Goal: Check status: Check status

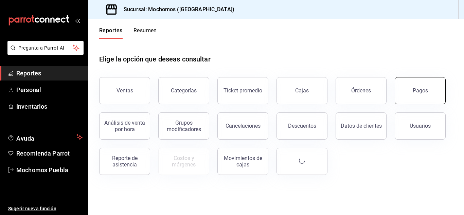
click at [414, 88] on div "Pagos" at bounding box center [420, 90] width 15 height 6
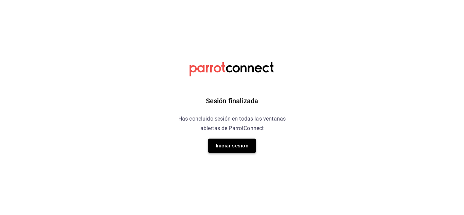
click at [229, 141] on button "Iniciar sesión" at bounding box center [232, 146] width 48 height 14
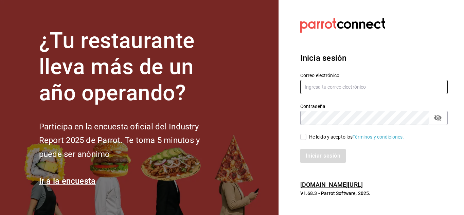
type input "mochomos.puebla@grupocosteno.com"
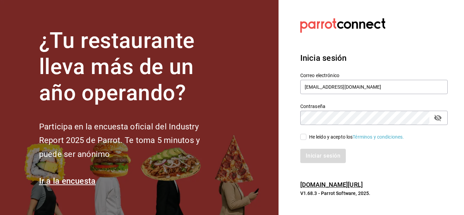
click at [301, 137] on input "He leído y acepto los Términos y condiciones." at bounding box center [303, 137] width 6 height 6
checkbox input "true"
click at [311, 149] on button "Iniciar sesión" at bounding box center [323, 156] width 46 height 14
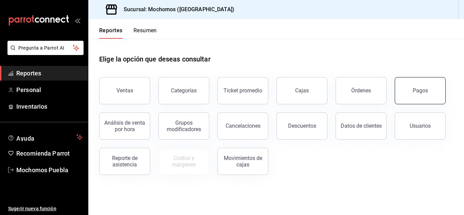
click at [423, 90] on div "Pagos" at bounding box center [420, 90] width 15 height 6
